Goal: Information Seeking & Learning: Learn about a topic

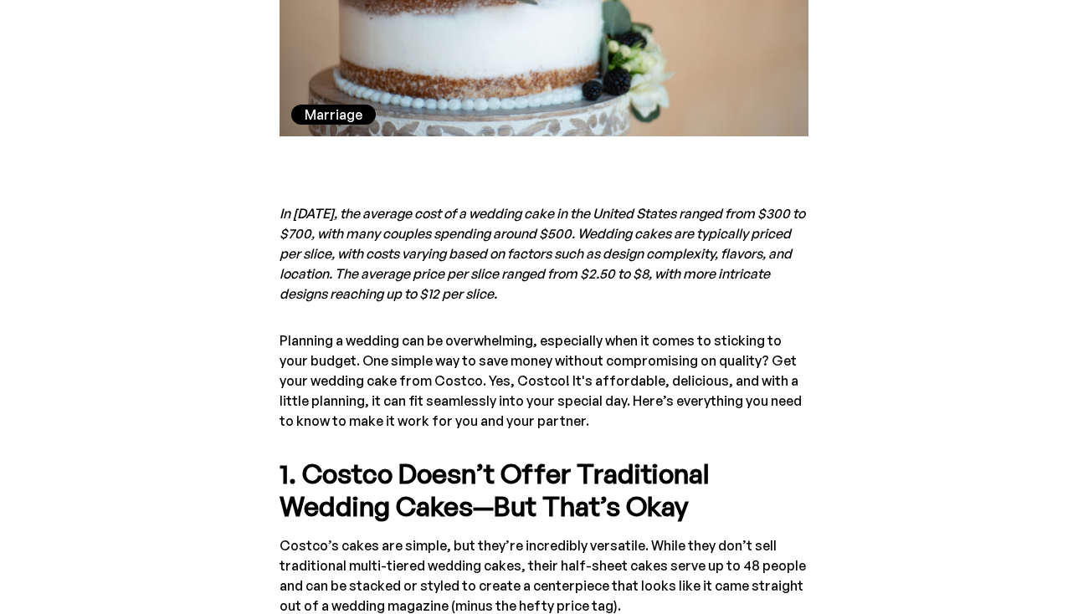
scroll to position [708, 0]
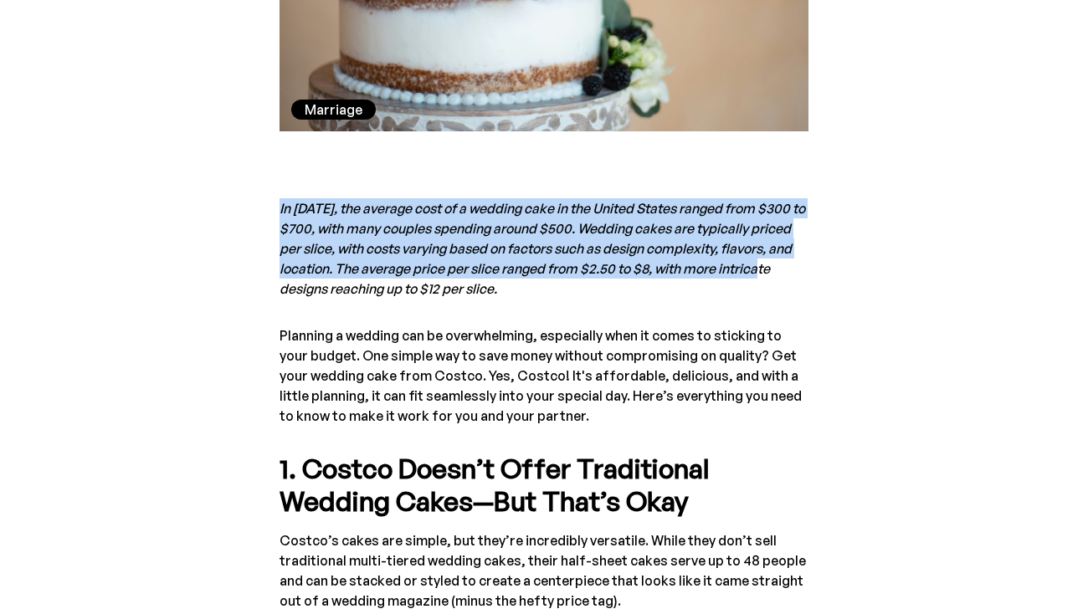
drag, startPoint x: 786, startPoint y: 166, endPoint x: 771, endPoint y: 277, distance: 112.3
click at [771, 277] on em "In [DATE], the average cost of a wedding cake in the United States ranged from …" at bounding box center [543, 248] width 526 height 97
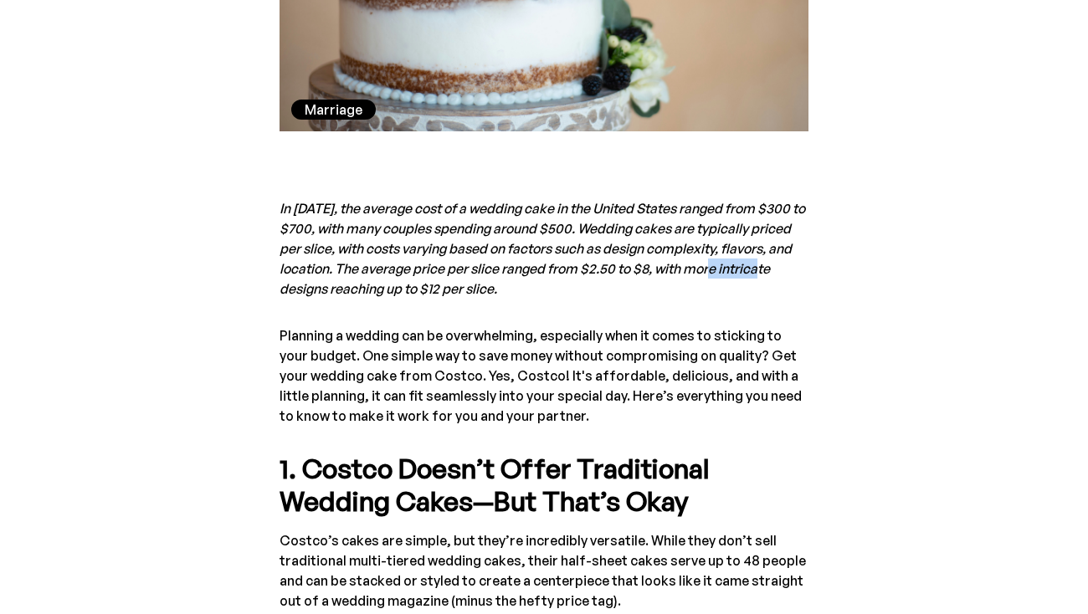
click at [771, 277] on em "In [DATE], the average cost of a wedding cake in the United States ranged from …" at bounding box center [543, 248] width 526 height 97
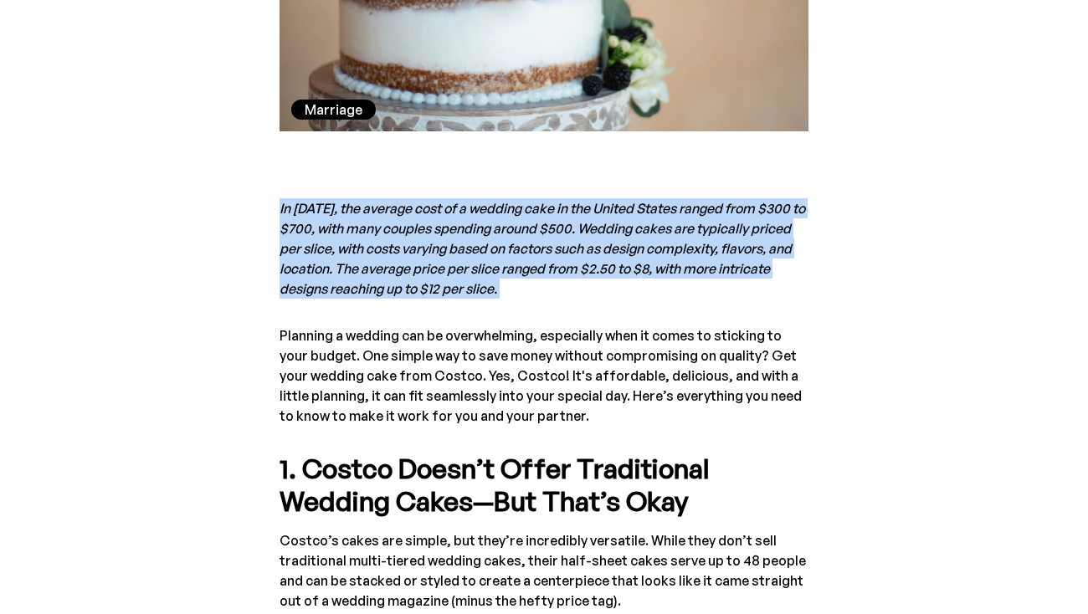
click at [771, 277] on em "In [DATE], the average cost of a wedding cake in the United States ranged from …" at bounding box center [543, 248] width 526 height 97
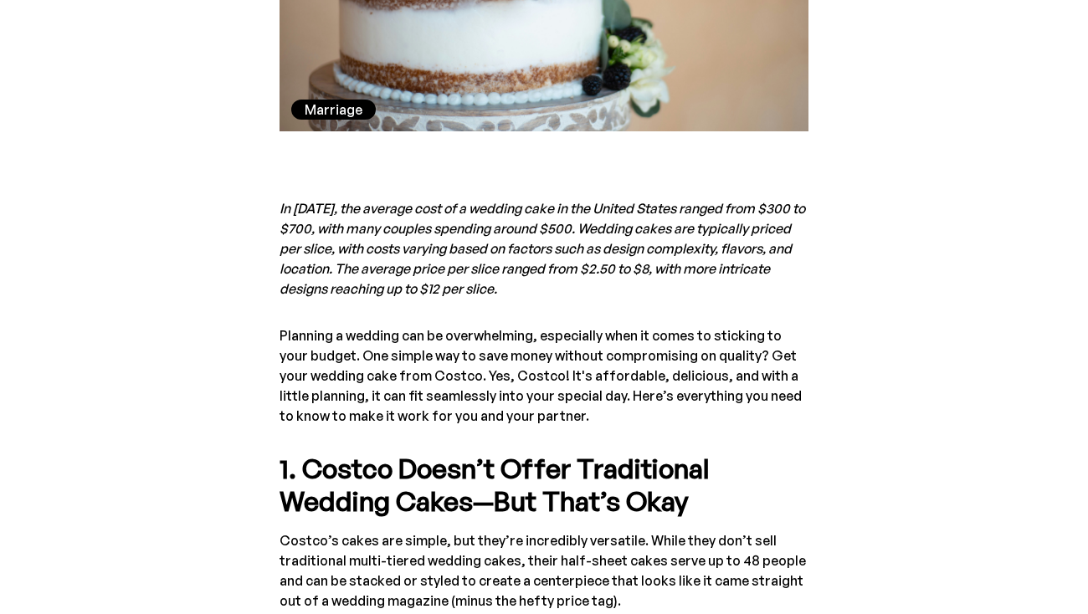
click at [802, 275] on p "In [DATE], the average cost of a wedding cake in the United States ranged from …" at bounding box center [544, 248] width 529 height 100
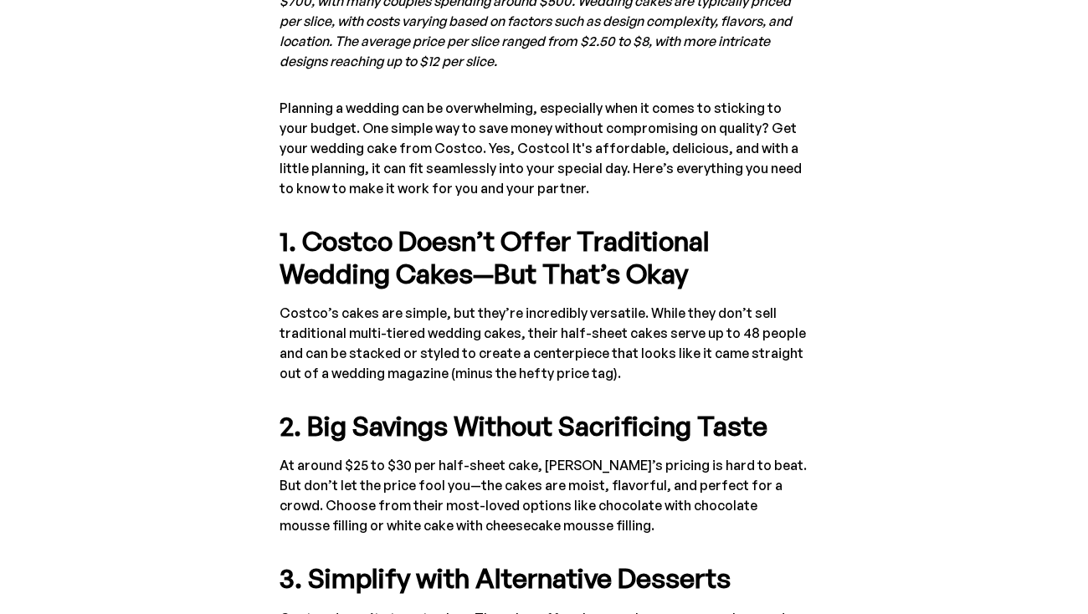
scroll to position [938, 0]
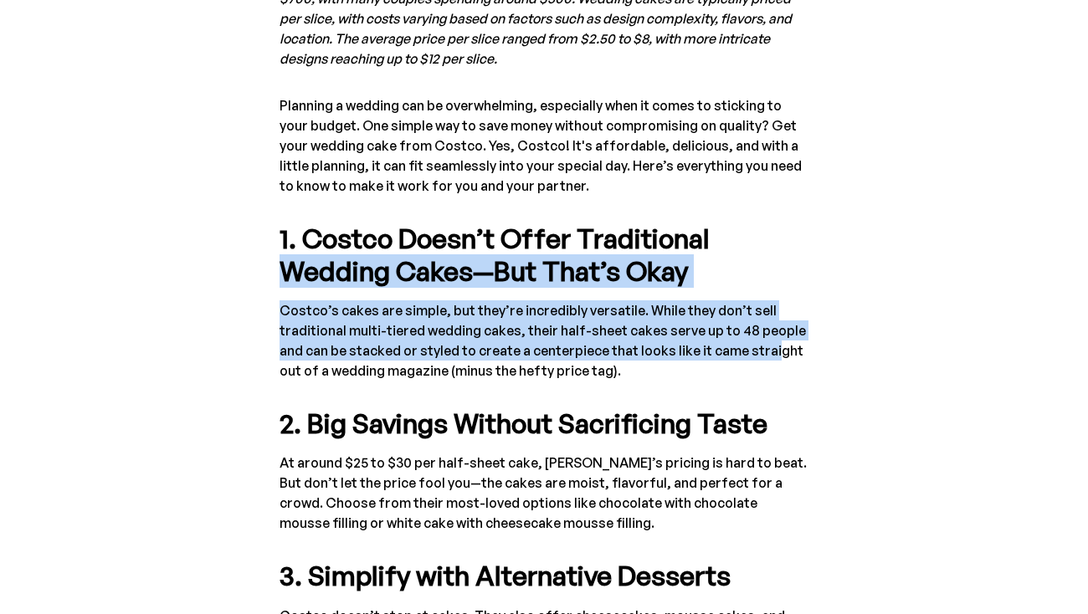
drag, startPoint x: 768, startPoint y: 239, endPoint x: 766, endPoint y: 366, distance: 127.2
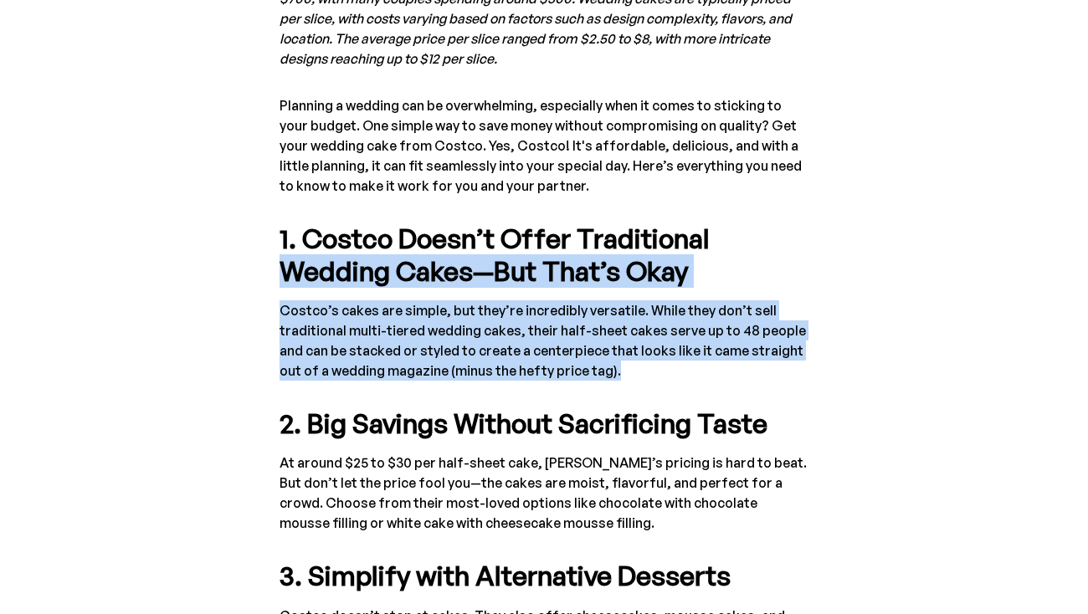
click at [766, 366] on p "Costco’s cakes are simple, but they’re incredibly versatile. While they don’t s…" at bounding box center [544, 340] width 529 height 80
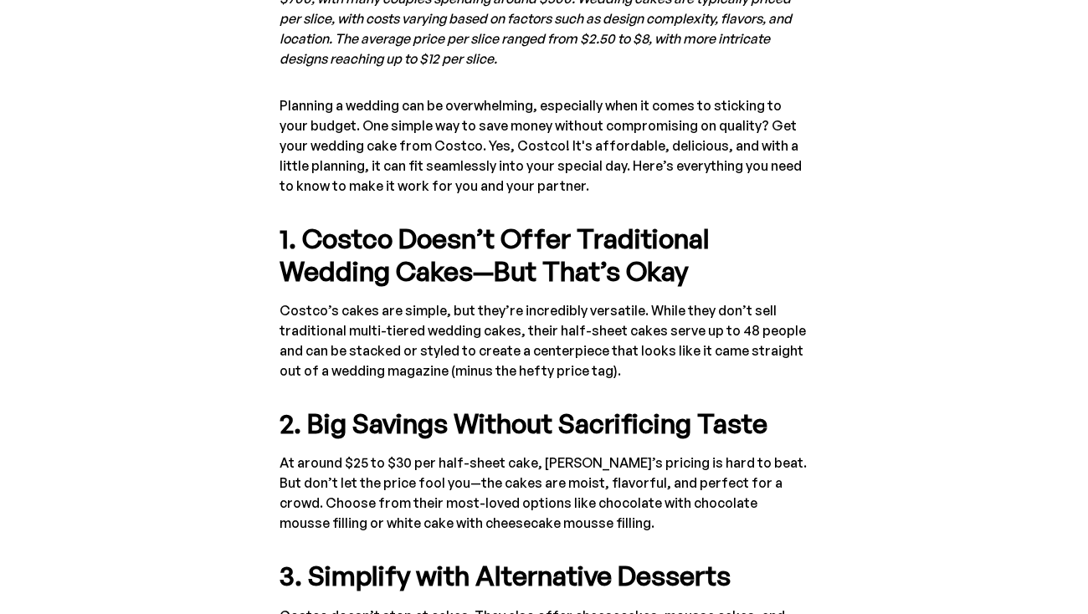
click at [766, 366] on p "Costco’s cakes are simple, but they’re incredibly versatile. While they don’t s…" at bounding box center [544, 340] width 529 height 80
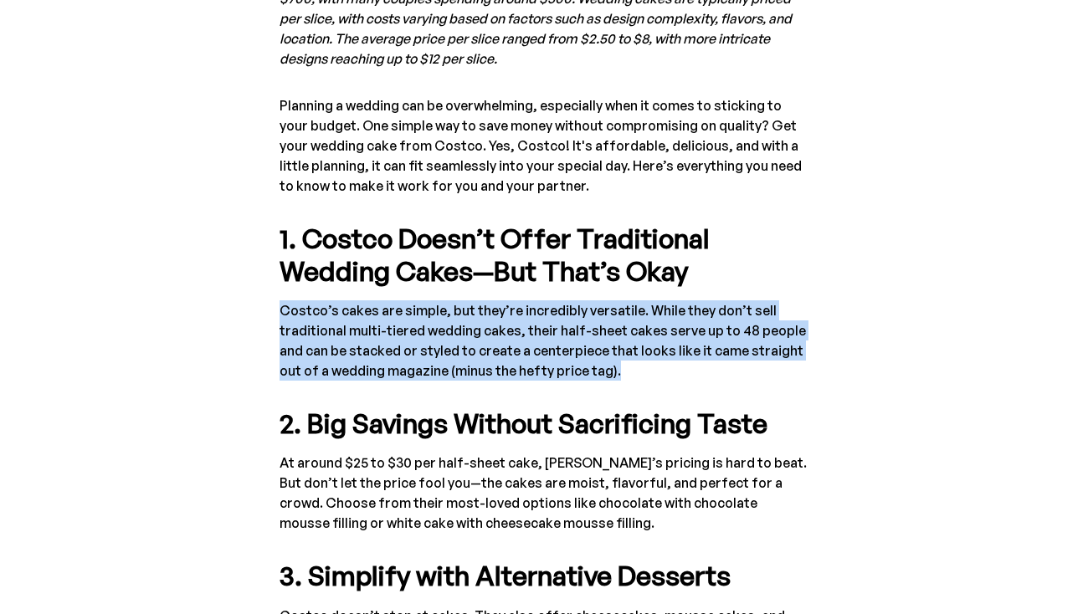
click at [766, 366] on p "Costco’s cakes are simple, but they’re incredibly versatile. While they don’t s…" at bounding box center [544, 340] width 529 height 80
click at [787, 305] on p "Costco’s cakes are simple, but they’re incredibly versatile. While they don’t s…" at bounding box center [544, 340] width 529 height 80
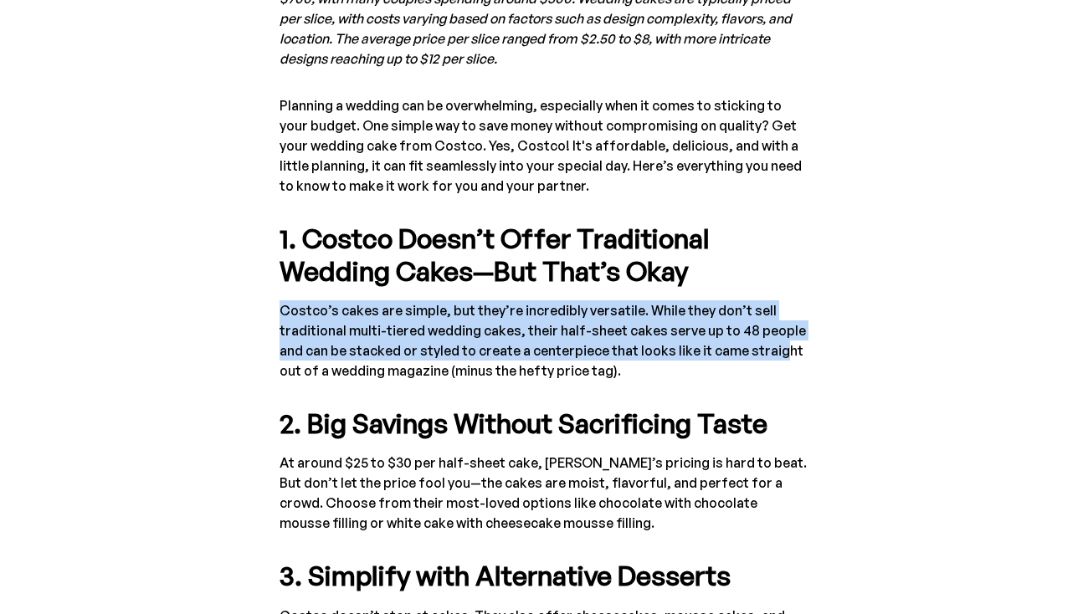
drag, startPoint x: 777, startPoint y: 292, endPoint x: 772, endPoint y: 362, distance: 69.6
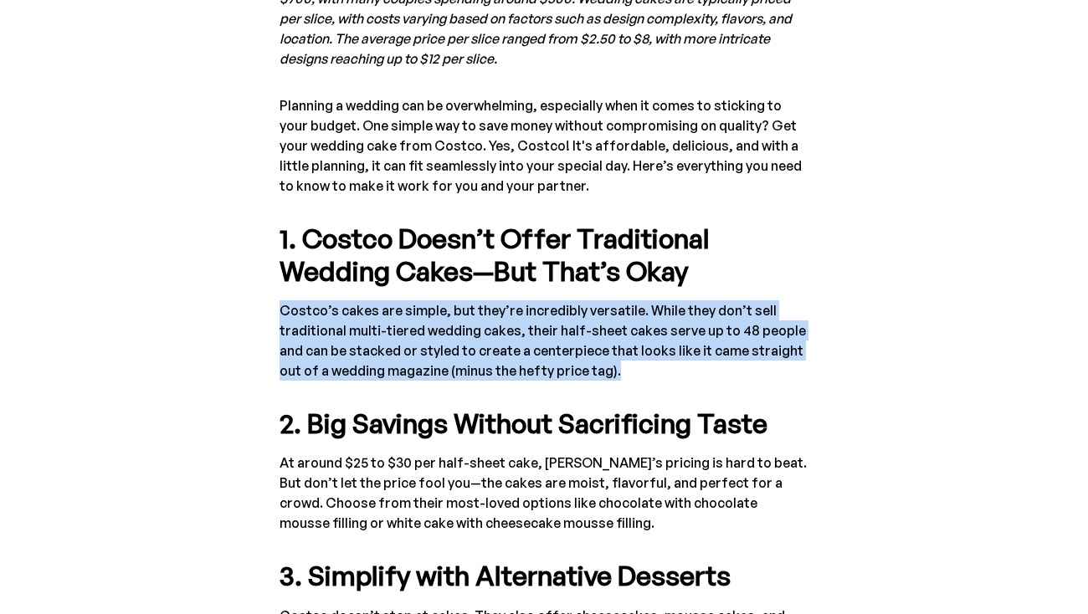
click at [772, 362] on p "Costco’s cakes are simple, but they’re incredibly versatile. While they don’t s…" at bounding box center [544, 340] width 529 height 80
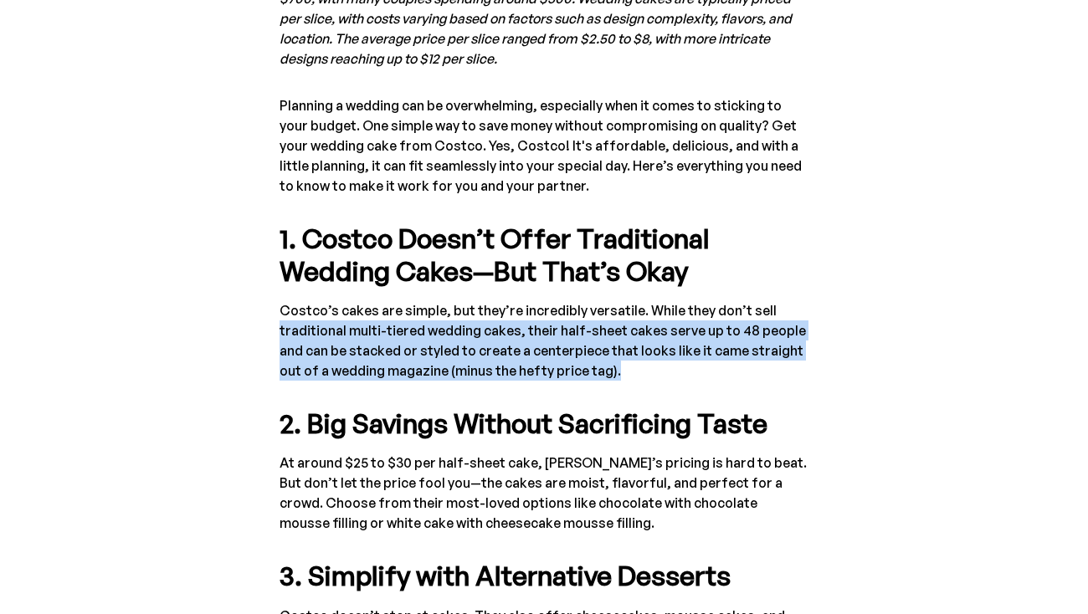
drag, startPoint x: 771, startPoint y: 376, endPoint x: 774, endPoint y: 310, distance: 66.2
click at [774, 310] on p "Costco’s cakes are simple, but they’re incredibly versatile. While they don’t s…" at bounding box center [544, 340] width 529 height 80
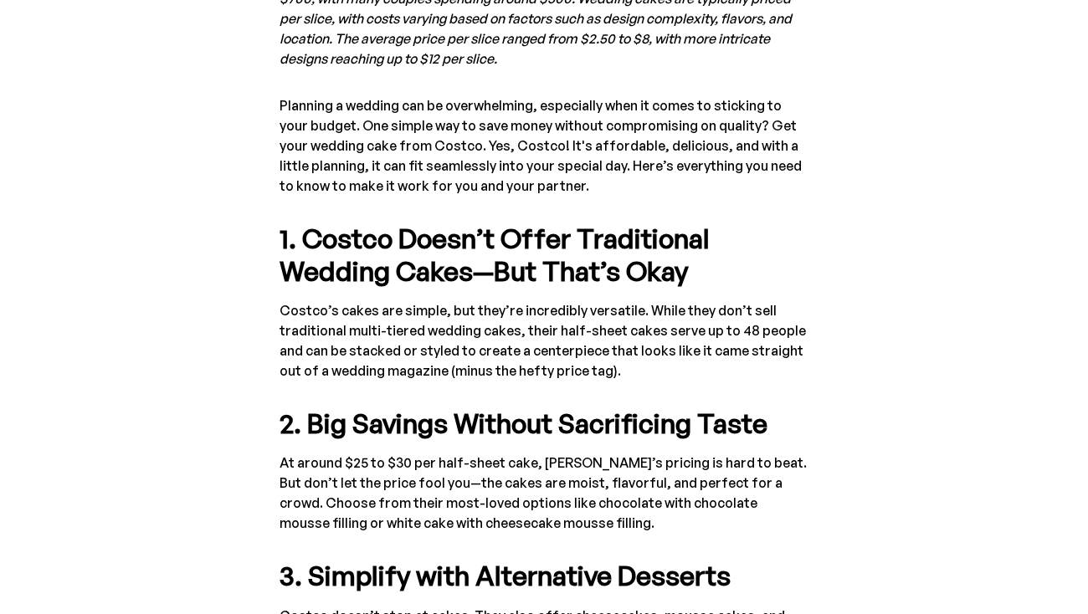
drag, startPoint x: 763, startPoint y: 309, endPoint x: 763, endPoint y: 328, distance: 19.2
click at [763, 328] on p "Costco’s cakes are simple, but they’re incredibly versatile. While they don’t s…" at bounding box center [544, 340] width 529 height 80
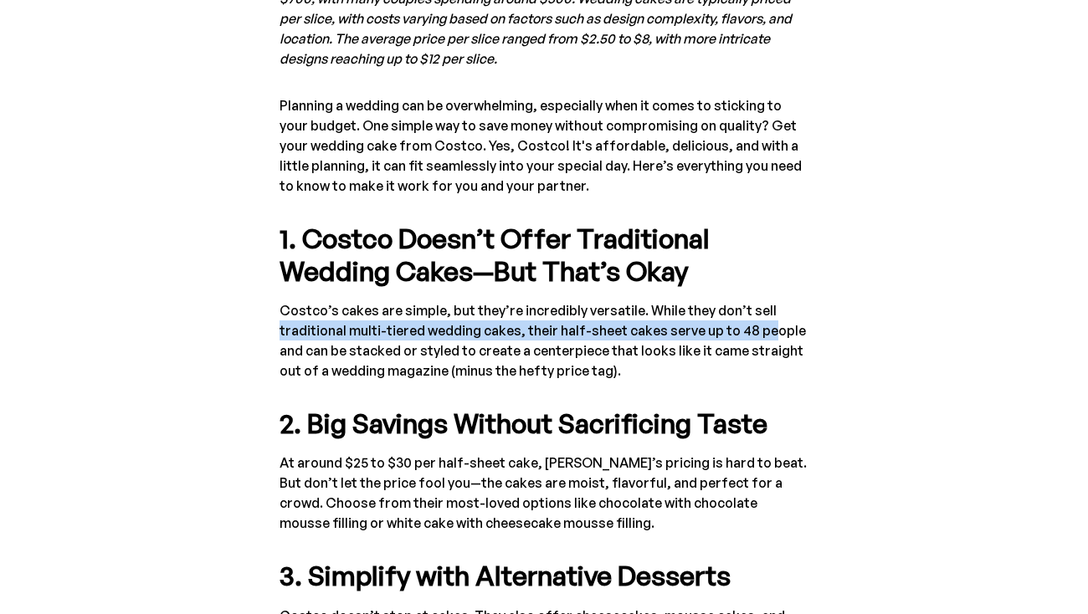
click at [763, 334] on p "Costco’s cakes are simple, but they’re incredibly versatile. While they don’t s…" at bounding box center [544, 340] width 529 height 80
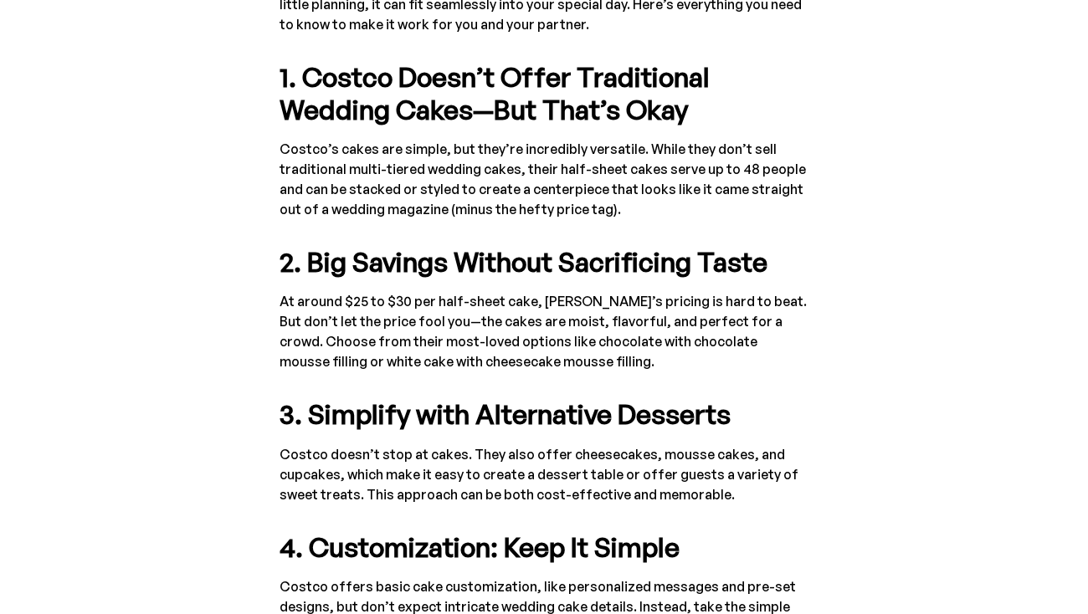
scroll to position [1102, 0]
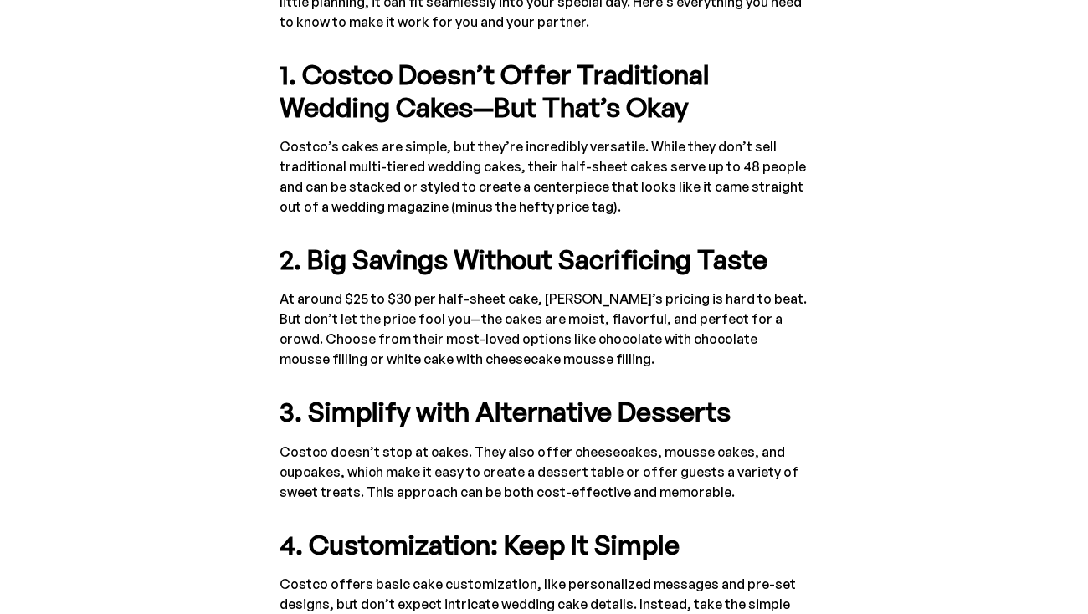
drag, startPoint x: 757, startPoint y: 300, endPoint x: 757, endPoint y: 350, distance: 50.2
click at [757, 349] on p "At around $25 to $30 per half-sheet cake, [PERSON_NAME]’s pricing is hard to be…" at bounding box center [544, 329] width 529 height 80
click at [757, 350] on p "At around $25 to $30 per half-sheet cake, [PERSON_NAME]’s pricing is hard to be…" at bounding box center [544, 329] width 529 height 80
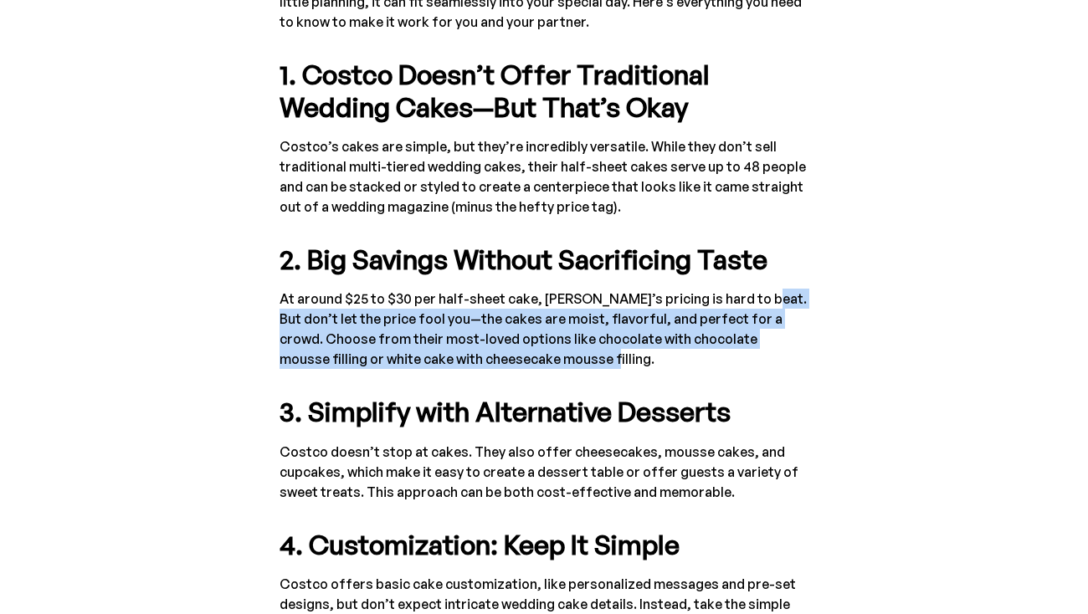
drag, startPoint x: 742, startPoint y: 359, endPoint x: 751, endPoint y: 293, distance: 66.6
click at [751, 293] on p "At around $25 to $30 per half-sheet cake, [PERSON_NAME]’s pricing is hard to be…" at bounding box center [544, 329] width 529 height 80
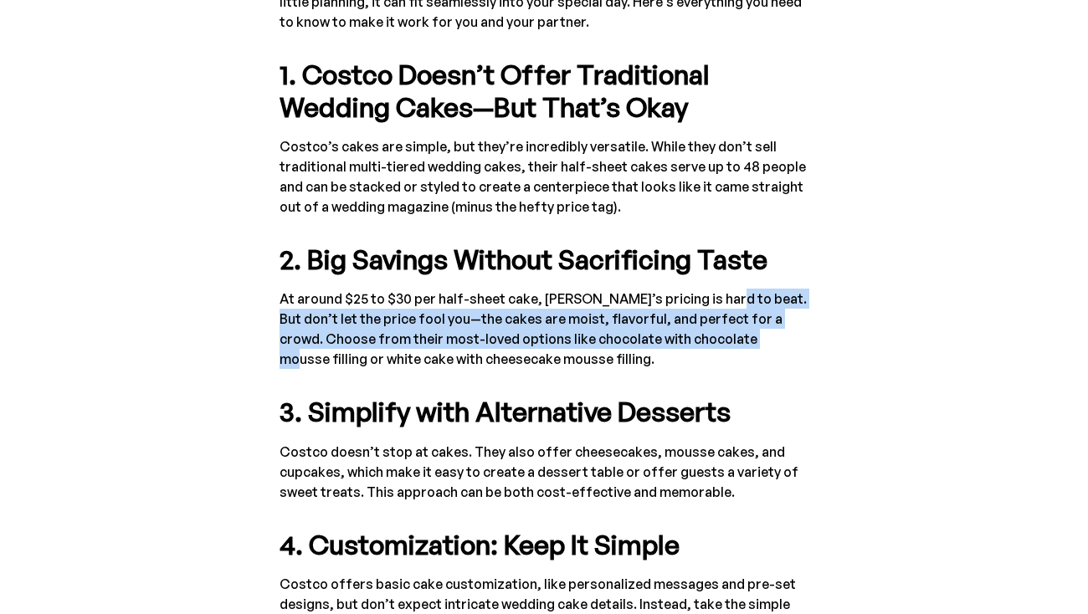
drag, startPoint x: 712, startPoint y: 295, endPoint x: 707, endPoint y: 345, distance: 49.6
click at [707, 345] on p "At around $25 to $30 per half-sheet cake, [PERSON_NAME]’s pricing is hard to be…" at bounding box center [544, 329] width 529 height 80
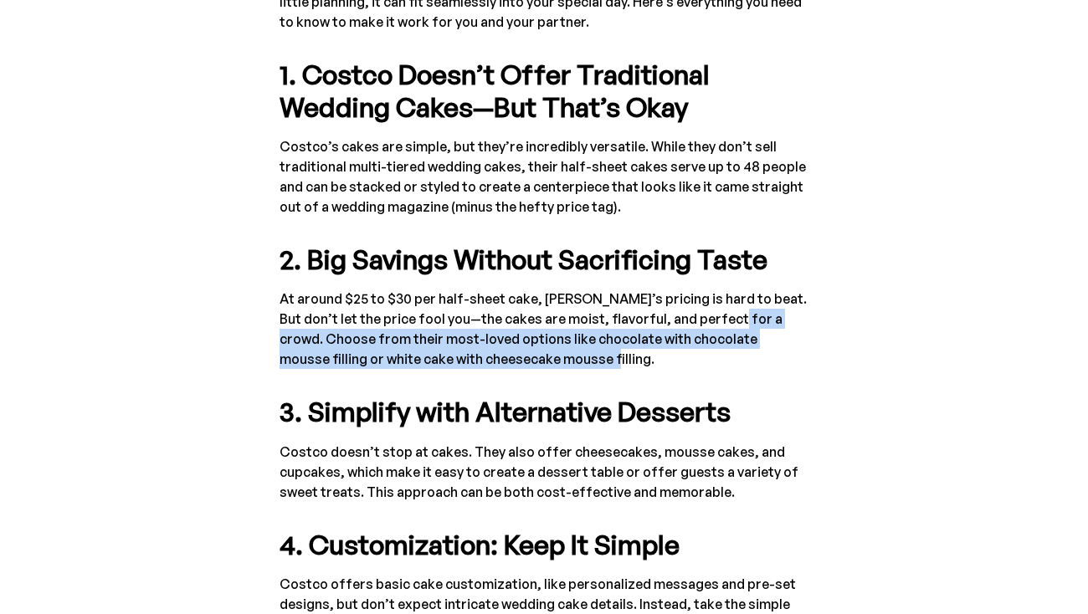
drag, startPoint x: 707, startPoint y: 351, endPoint x: 707, endPoint y: 305, distance: 45.2
click at [707, 306] on p "At around $25 to $30 per half-sheet cake, [PERSON_NAME]’s pricing is hard to be…" at bounding box center [544, 329] width 529 height 80
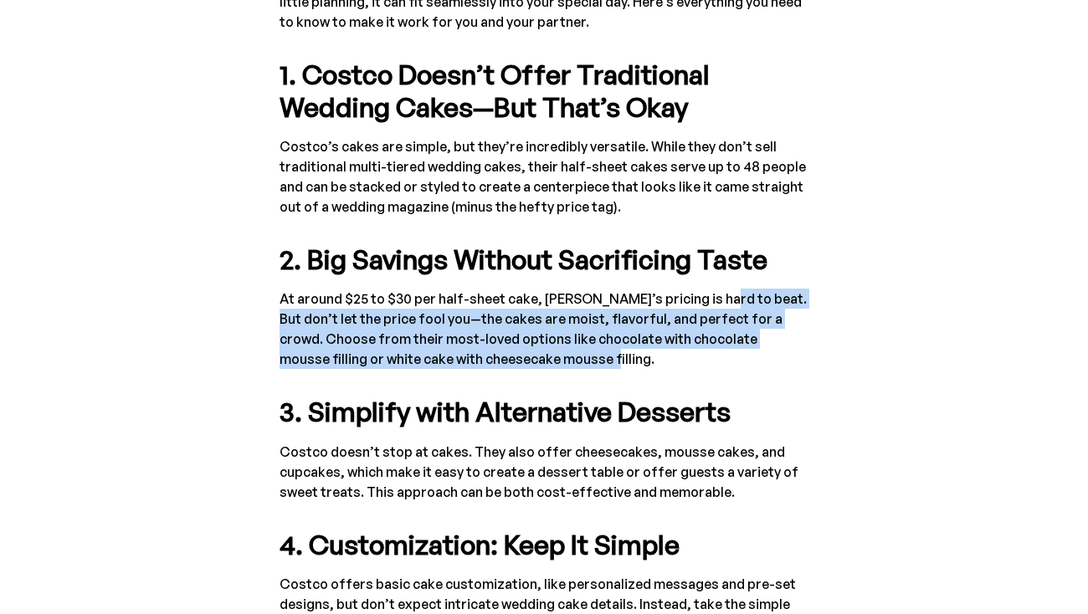
click at [707, 305] on p "At around $25 to $30 per half-sheet cake, [PERSON_NAME]’s pricing is hard to be…" at bounding box center [544, 329] width 529 height 80
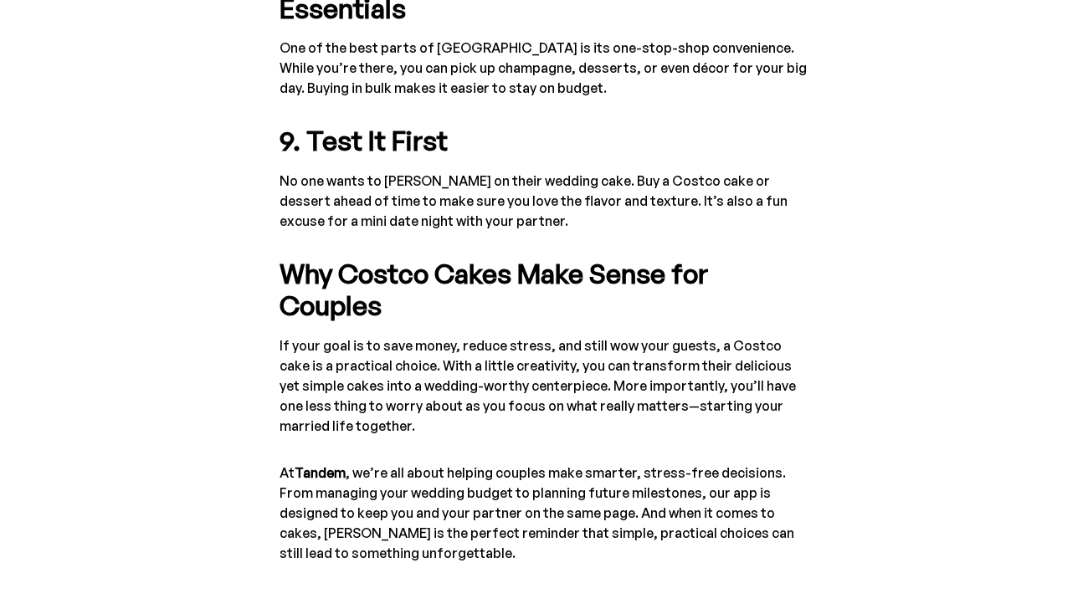
scroll to position [2322, 0]
